Goal: Transaction & Acquisition: Purchase product/service

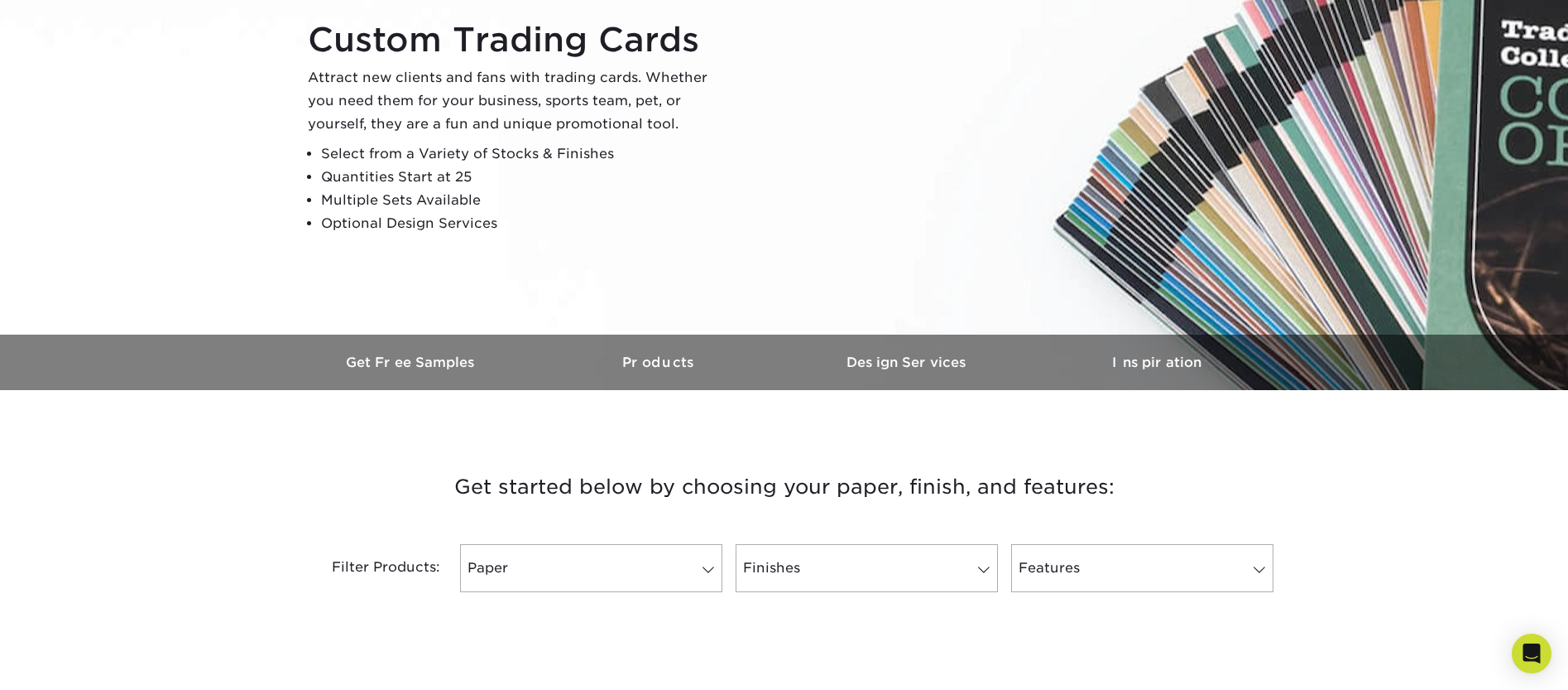
scroll to position [270, 0]
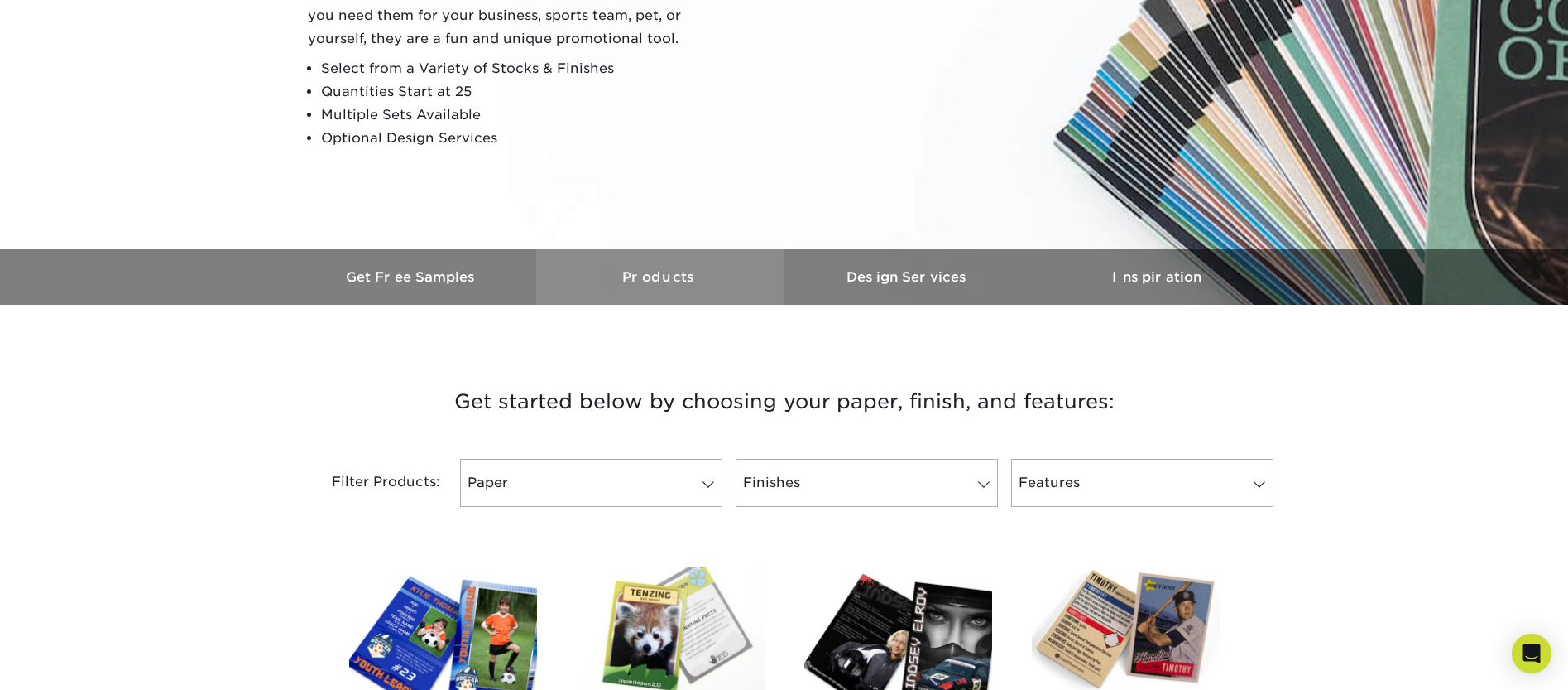
click at [685, 269] on h3 "Products" at bounding box center [660, 276] width 248 height 16
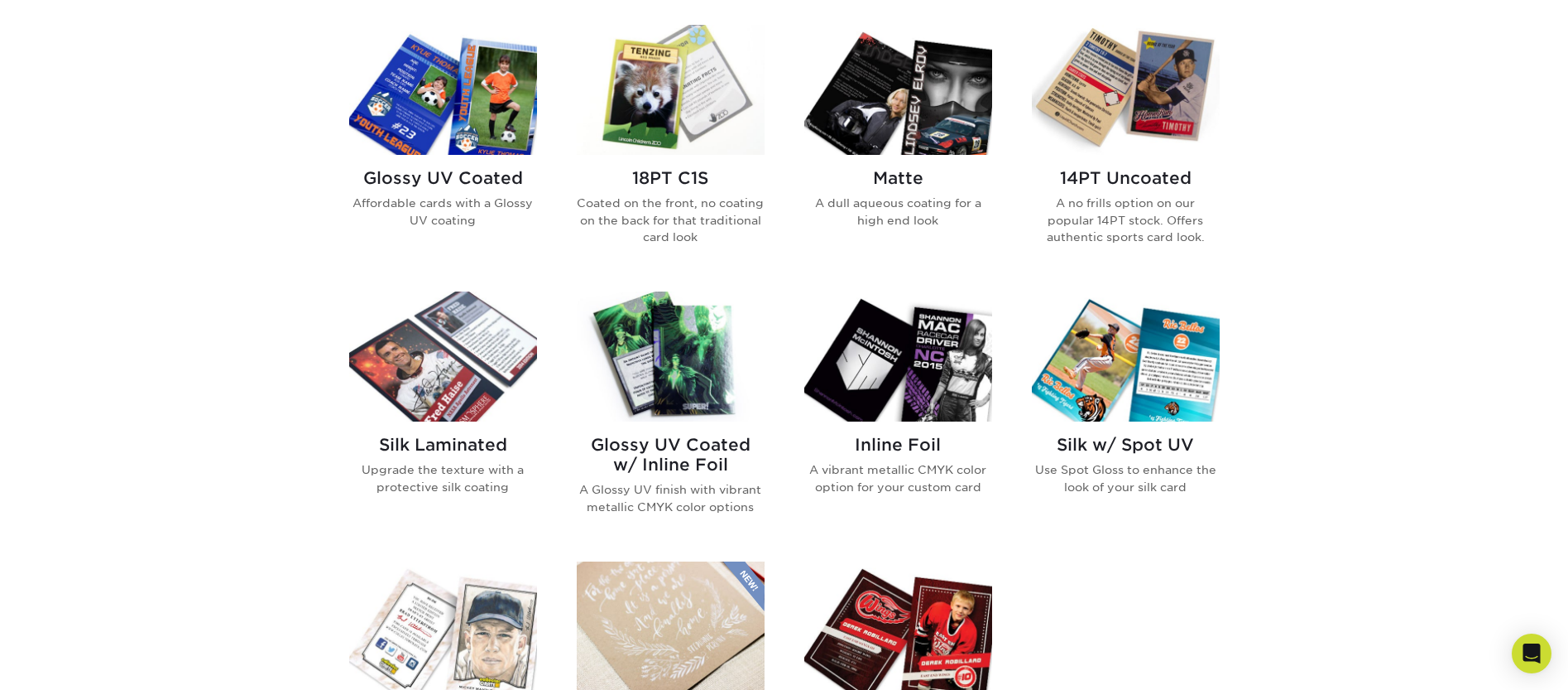
scroll to position [728, 0]
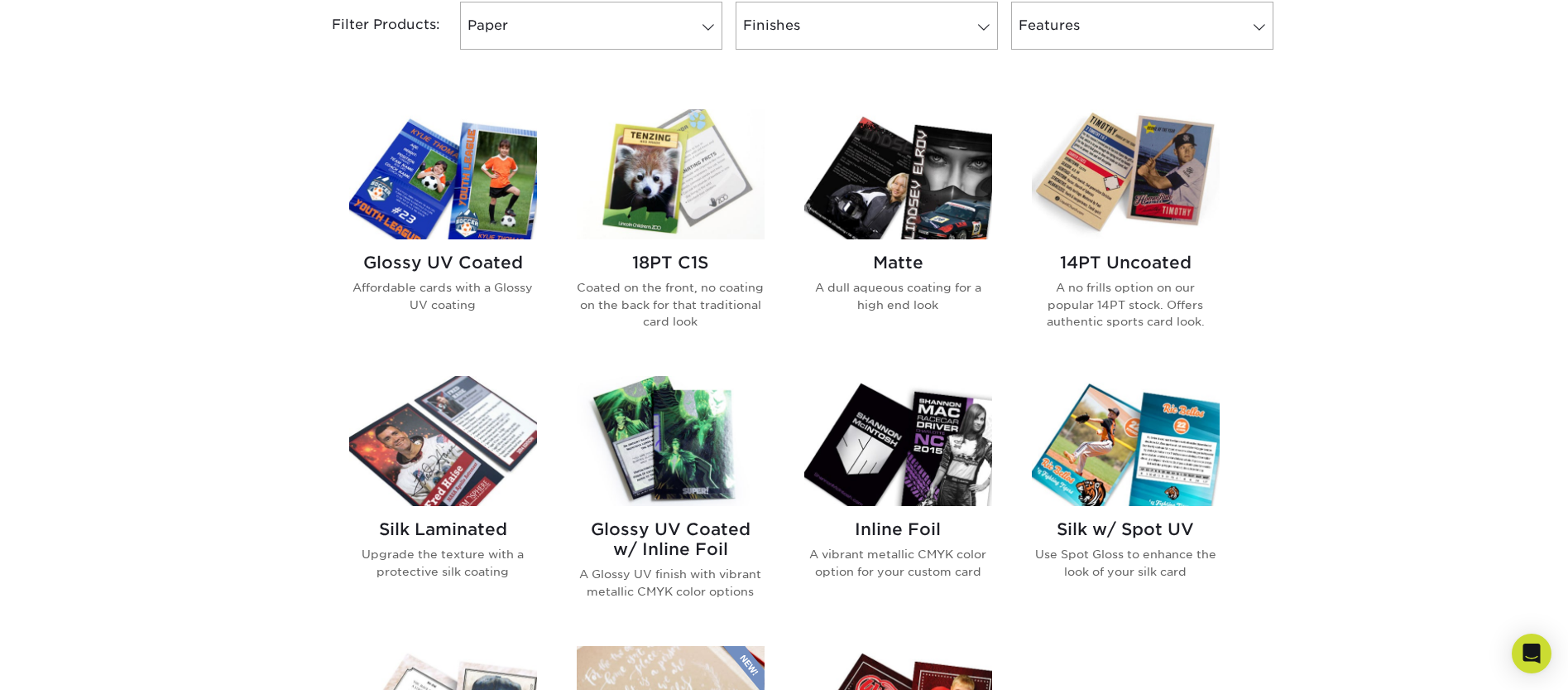
click at [480, 257] on h2 "Glossy UV Coated" at bounding box center [443, 262] width 188 height 19
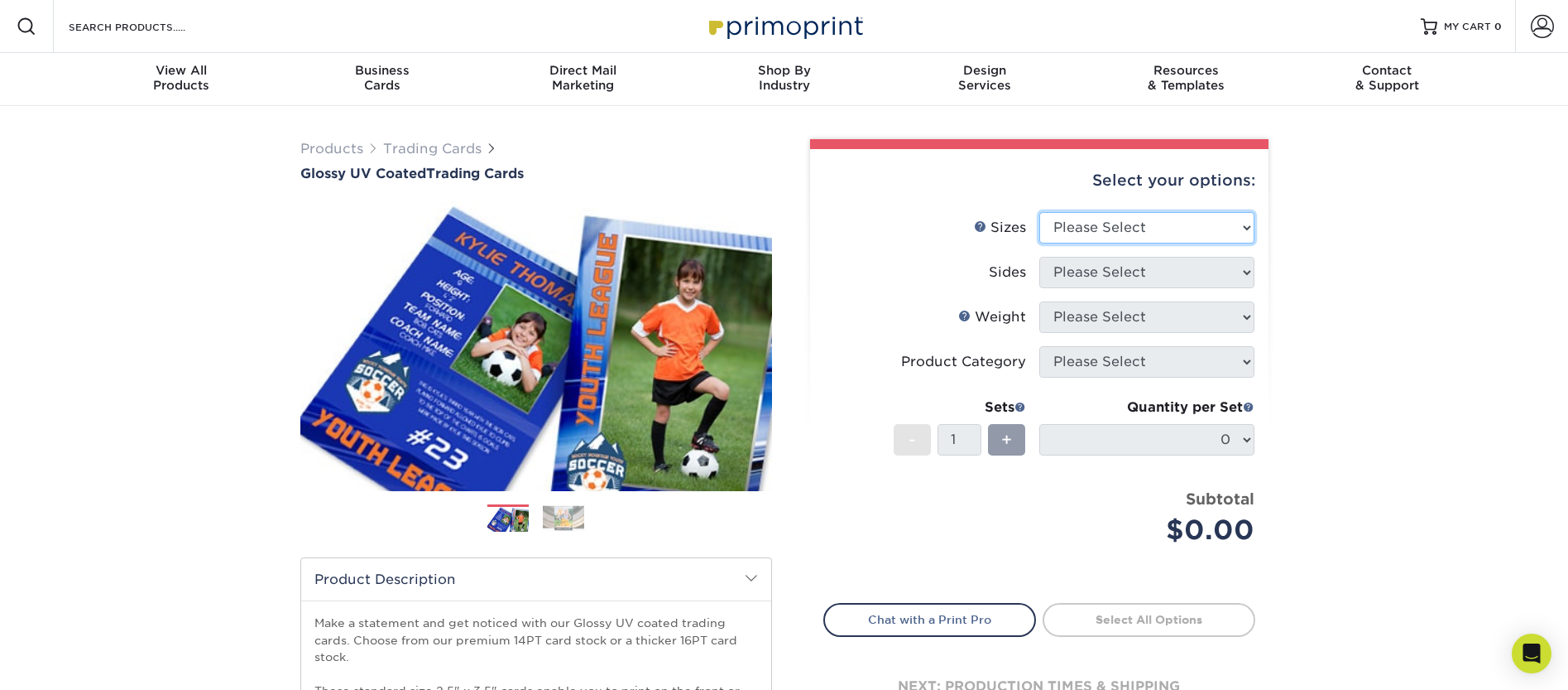
select select "2.50x3.50"
select select "13abbda7-1d64-4f25-8bb2-c179b224825d"
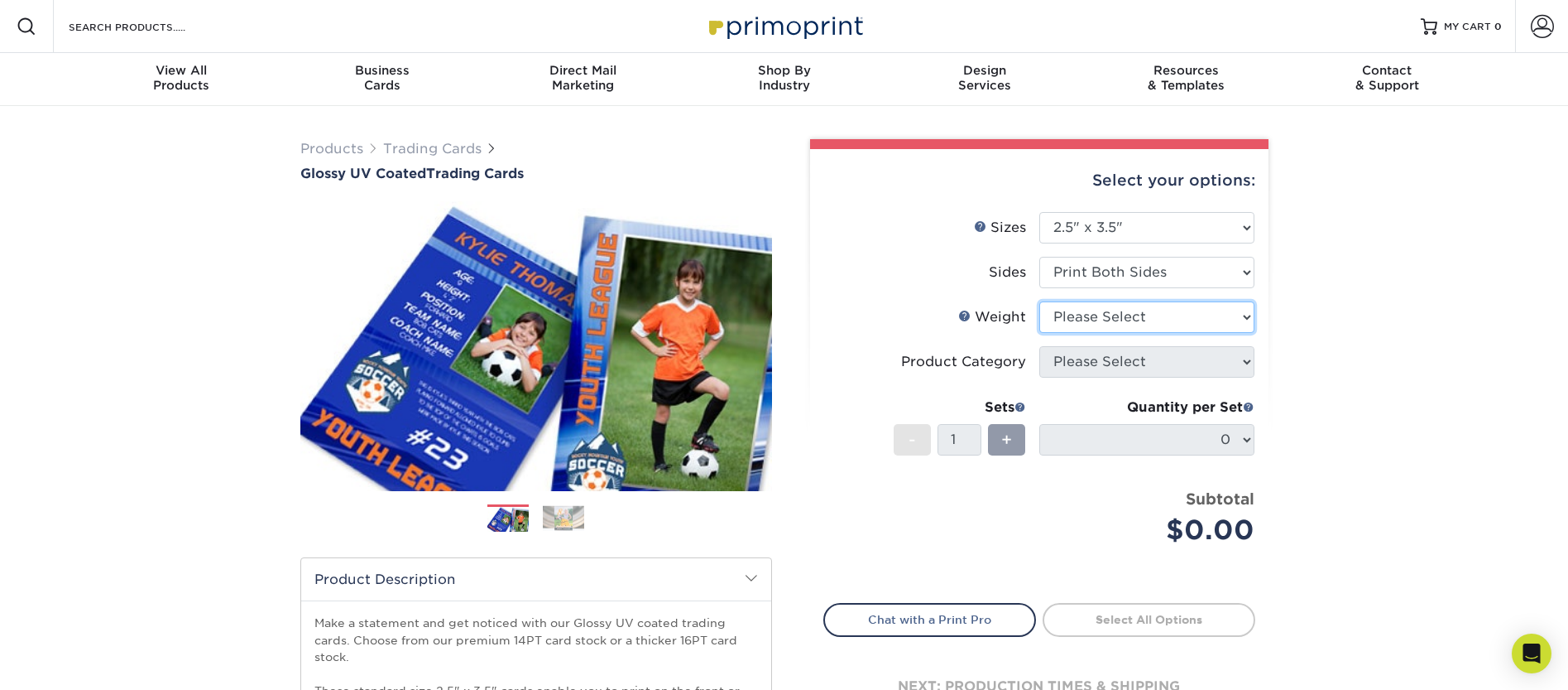
select select "16PT"
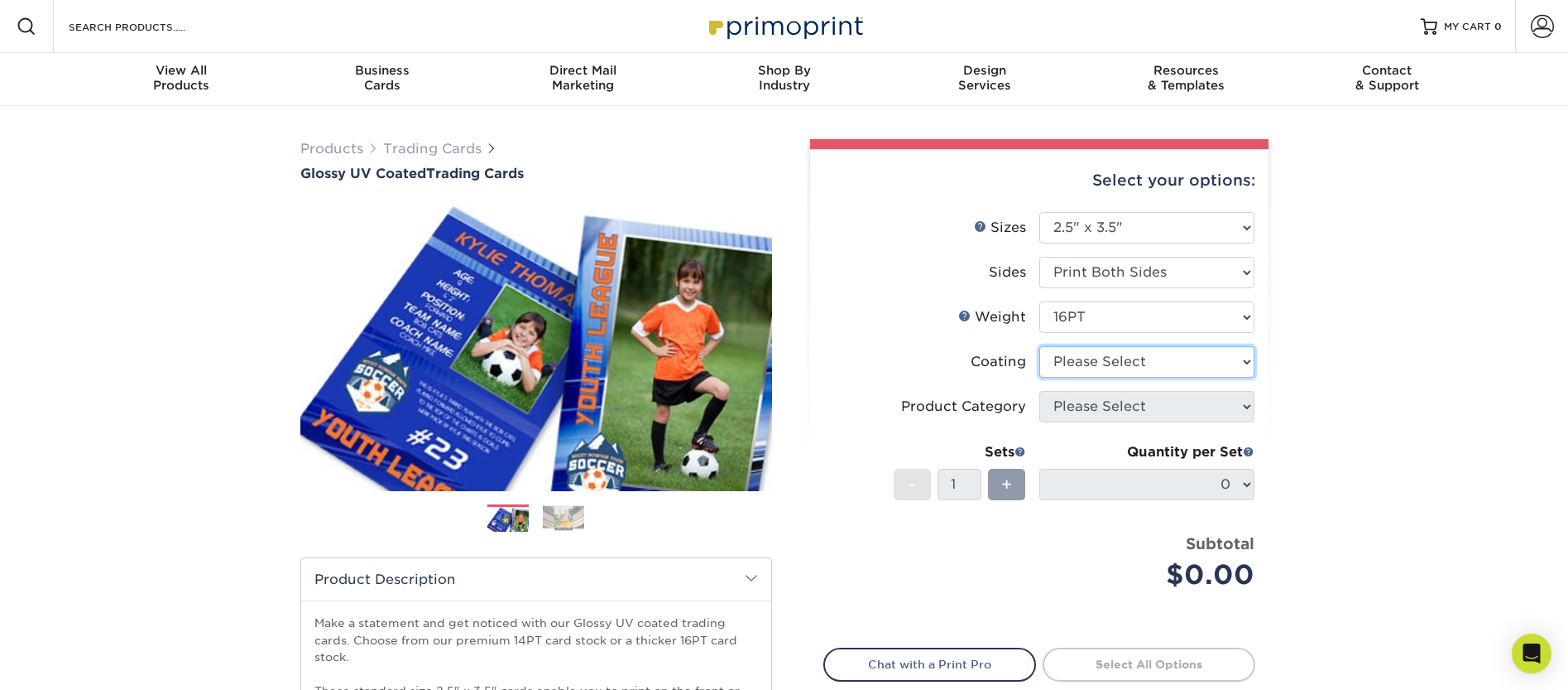
select select "ae367451-b2b8-45df-a344-0f05b6a12993"
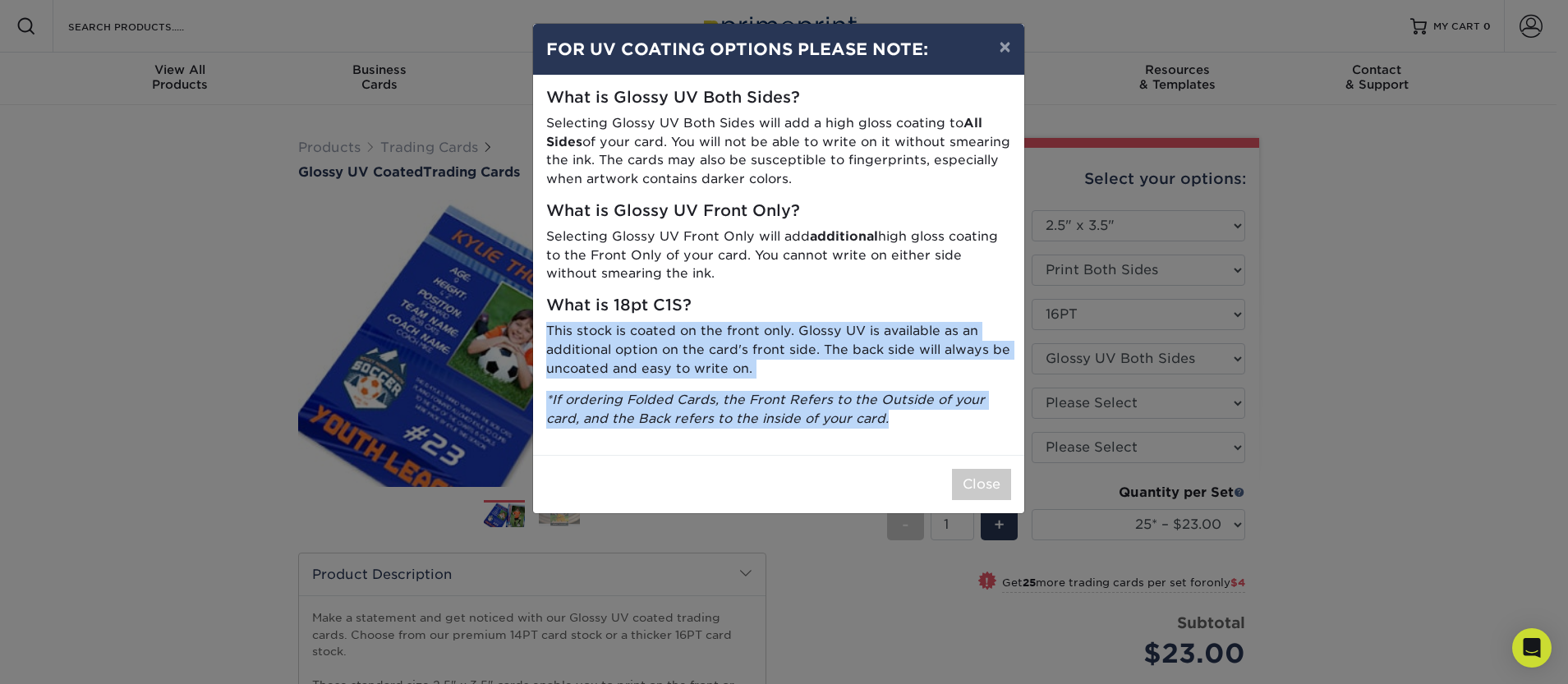
drag, startPoint x: 1023, startPoint y: 407, endPoint x: 1028, endPoint y: 460, distance: 53.2
click at [1027, 434] on div "× FOR UV COATING OPTIONS PLEASE NOTE: What is Glossy UV Both Sides? Selecting G…" at bounding box center [784, 342] width 1568 height 684
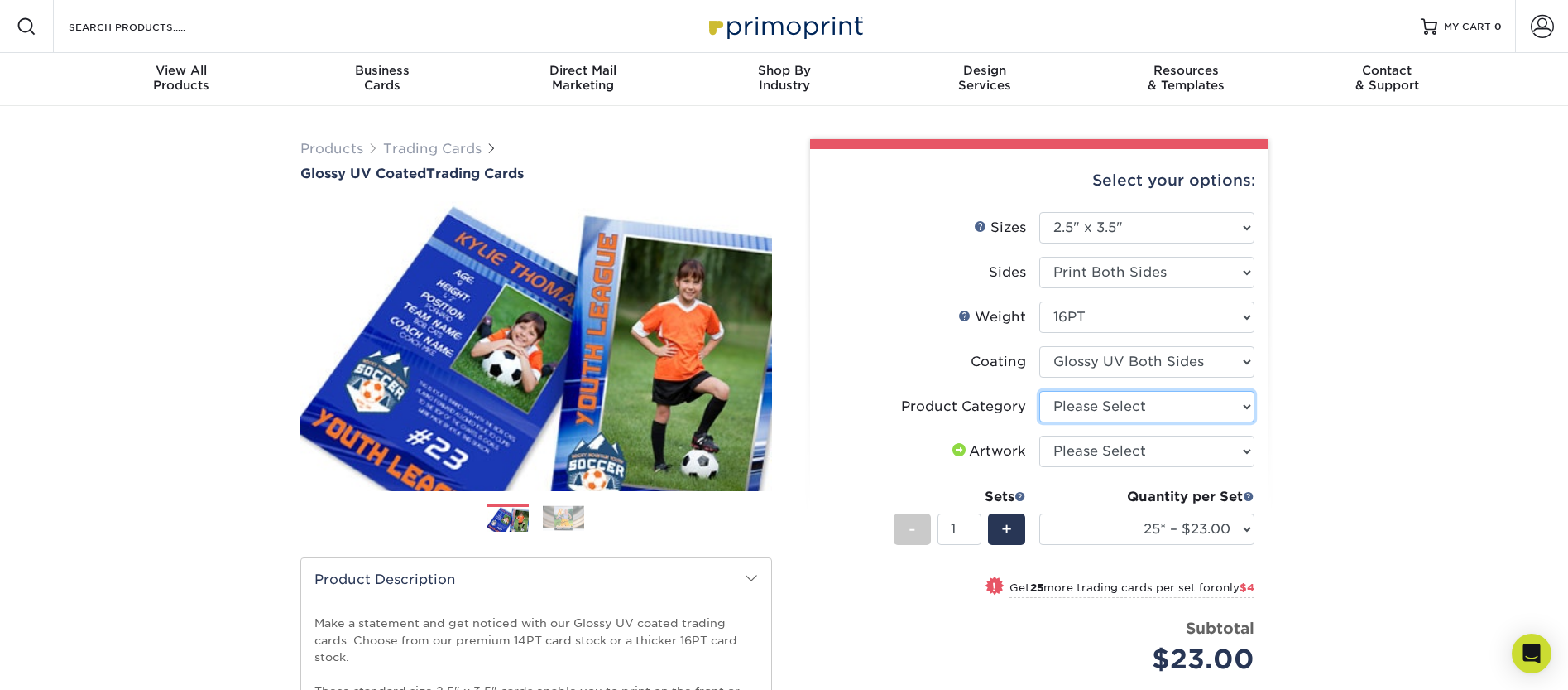
select select "c2f9bce9-36c2-409d-b101-c29d9d031e18"
select select "upload"
click at [1290, 437] on div "Products Trading Cards Glossy UV Coated Trading Cards Previous Next /" at bounding box center [784, 548] width 1568 height 884
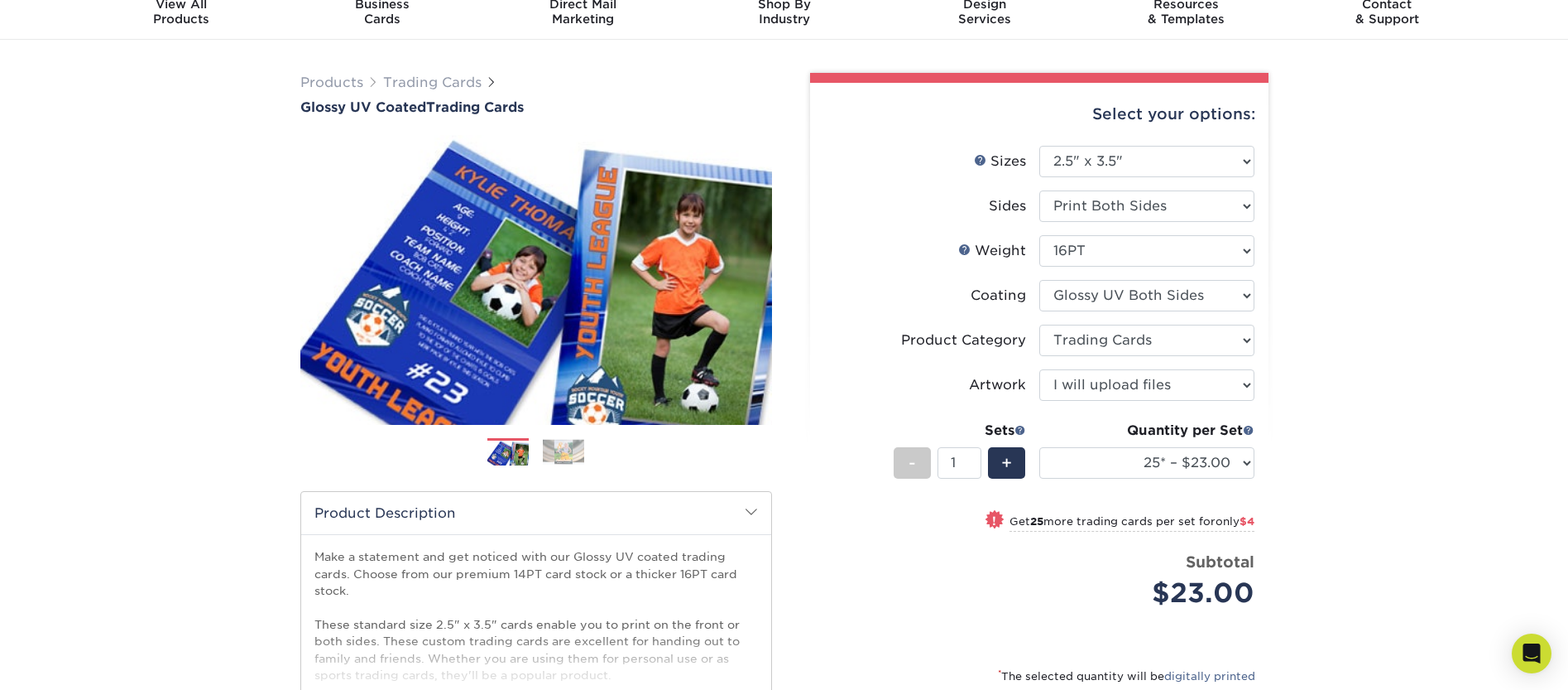
scroll to position [162, 0]
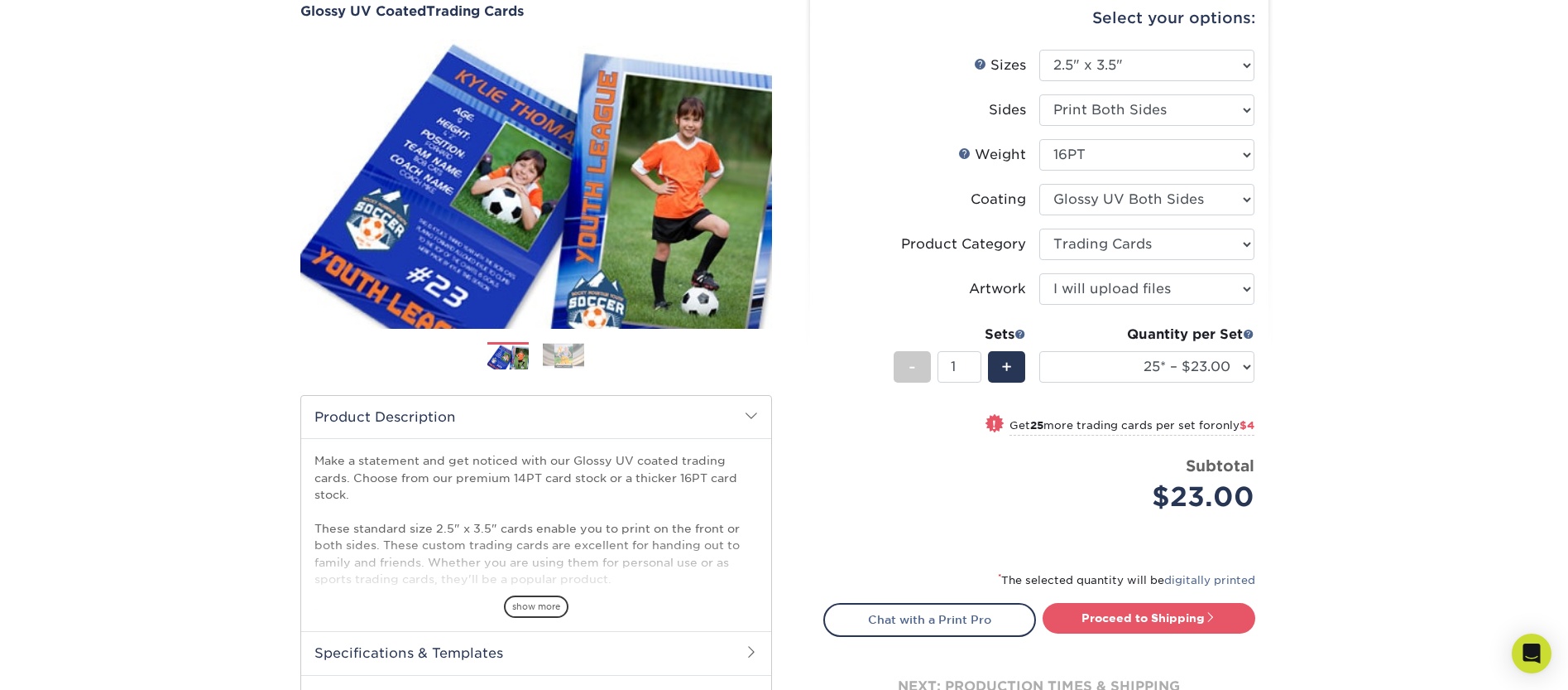
click at [1238, 426] on span "only $4" at bounding box center [1235, 425] width 39 height 13
select select "50* – $27.00"
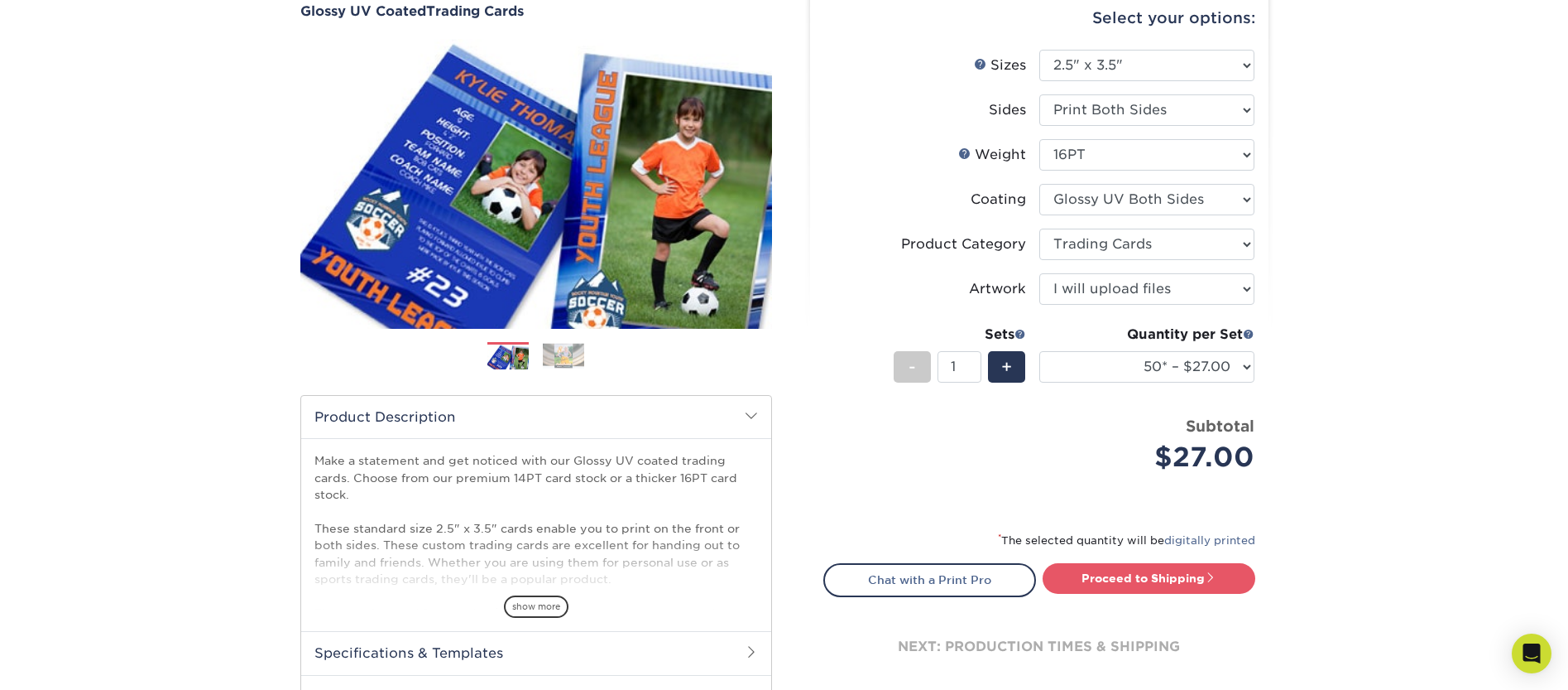
click at [1316, 415] on div "Products Trading Cards Glossy UV Coated Trading Cards Previous Next /" at bounding box center [784, 386] width 1568 height 884
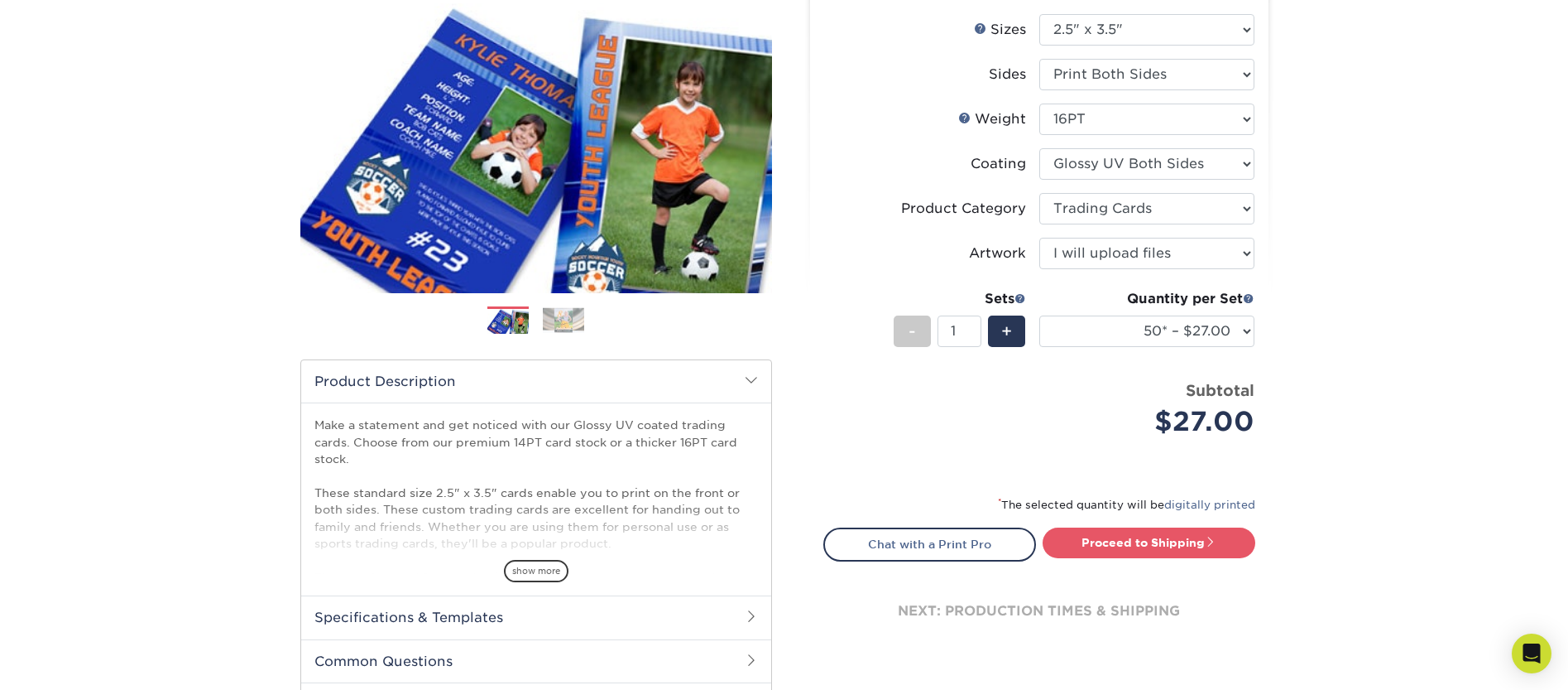
scroll to position [0, 0]
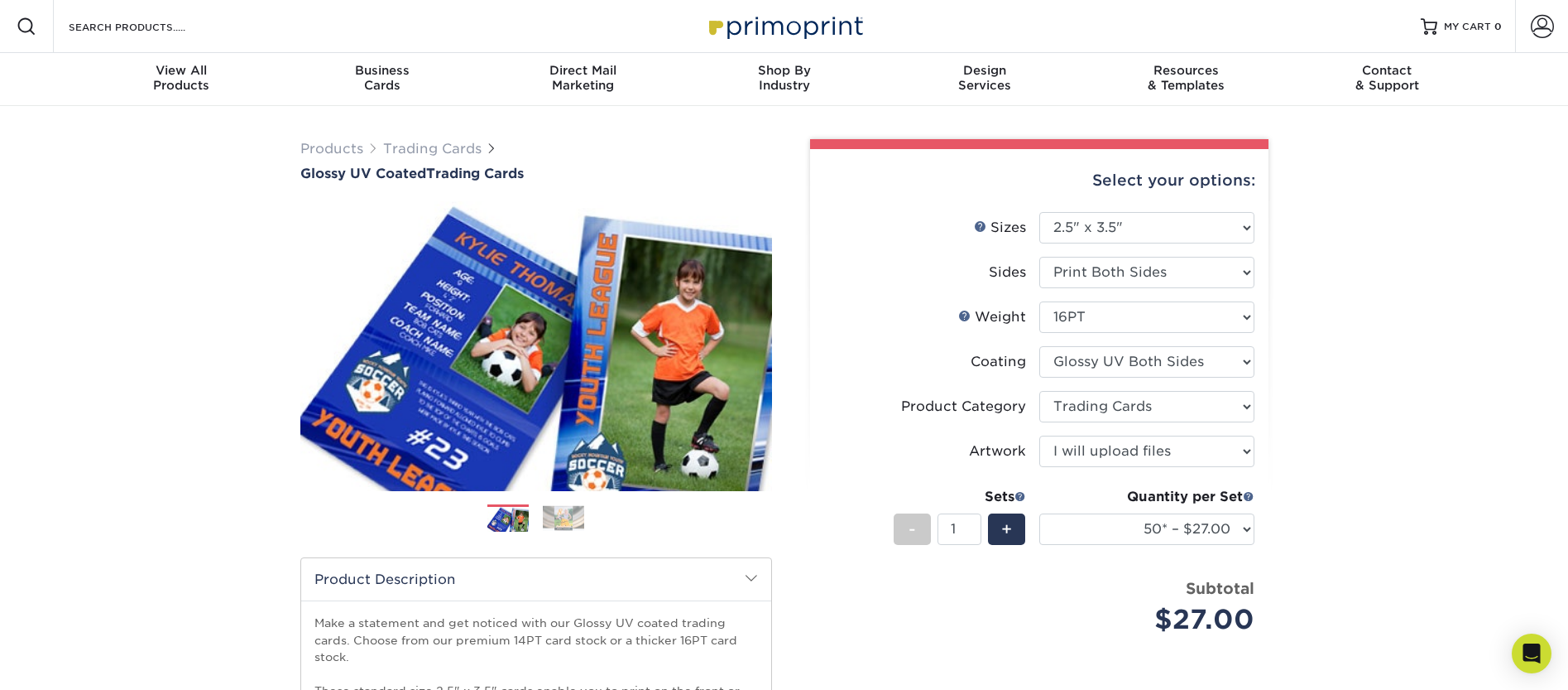
click at [1370, 459] on div "Products Trading Cards Glossy UV Coated Trading Cards Previous Next /" at bounding box center [784, 548] width 1568 height 884
